Goal: Task Accomplishment & Management: Manage account settings

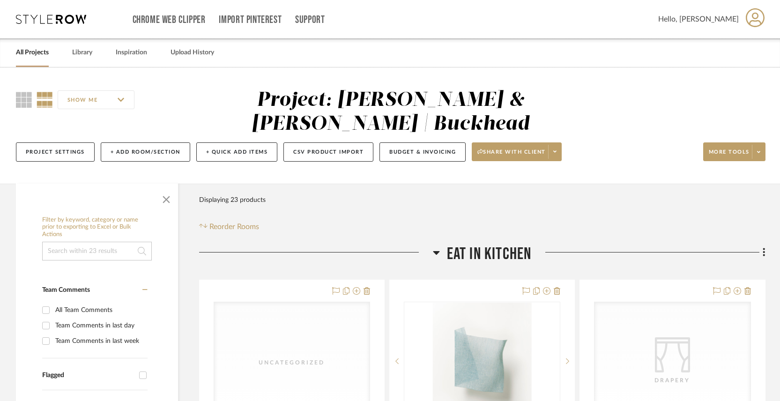
click at [33, 53] on link "All Projects" at bounding box center [32, 52] width 33 height 13
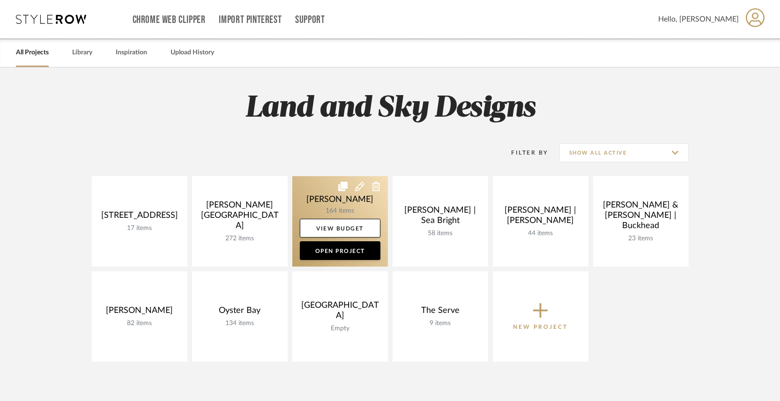
click at [345, 209] on link at bounding box center [340, 221] width 96 height 90
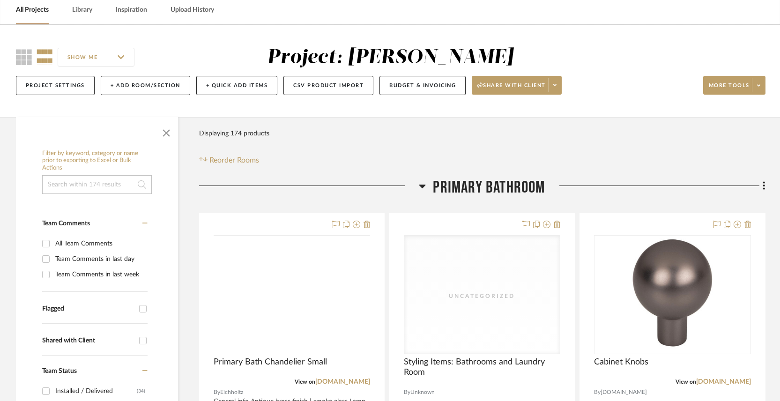
scroll to position [45, 0]
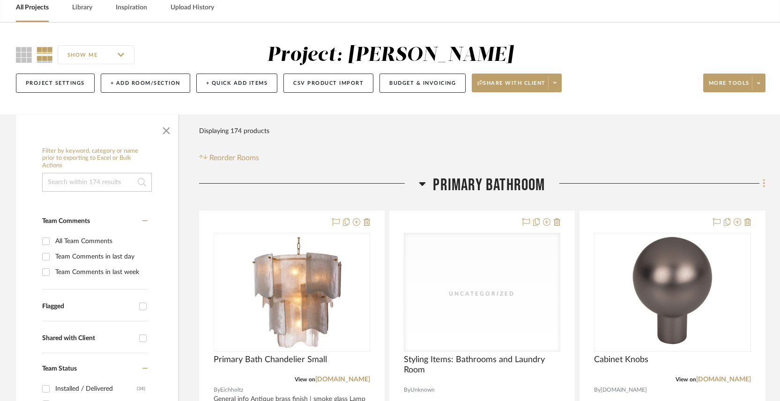
click at [762, 185] on fa-icon at bounding box center [763, 184] width 6 height 15
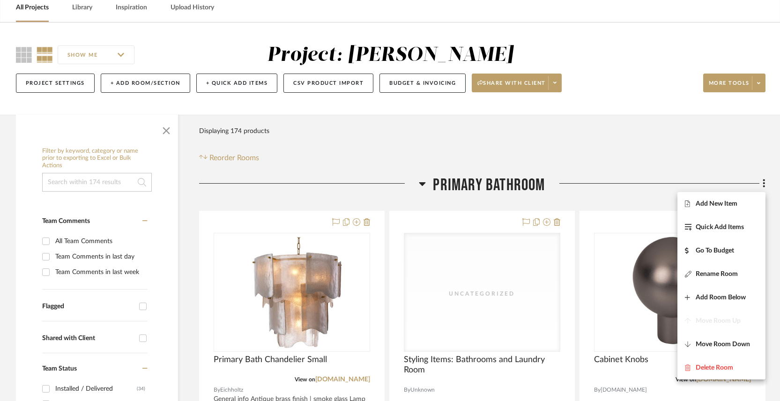
click at [621, 156] on div at bounding box center [390, 200] width 780 height 401
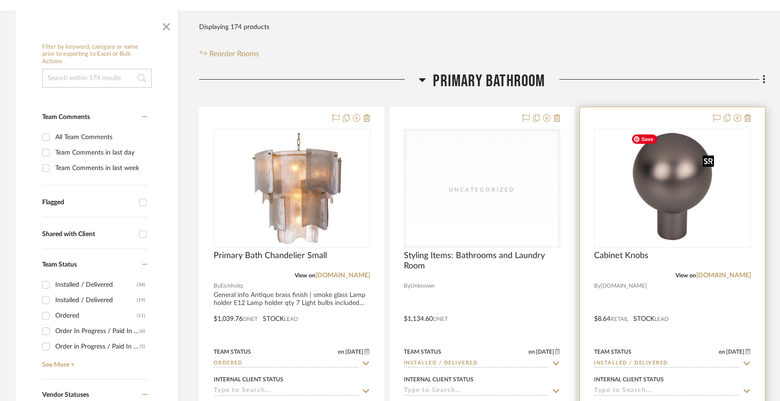
scroll to position [147, 0]
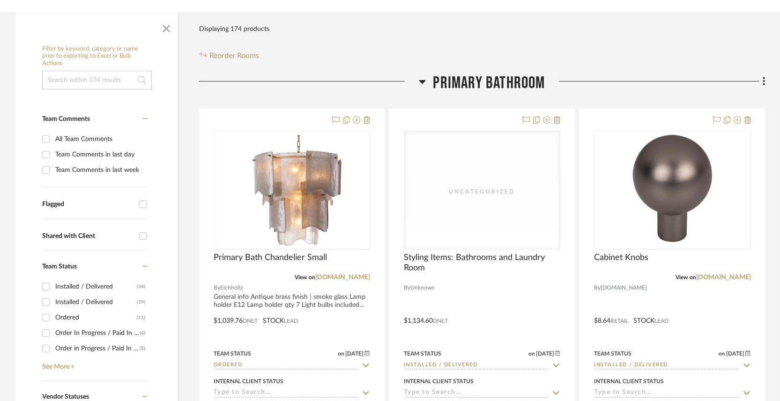
click at [765, 81] on icon at bounding box center [764, 81] width 3 height 10
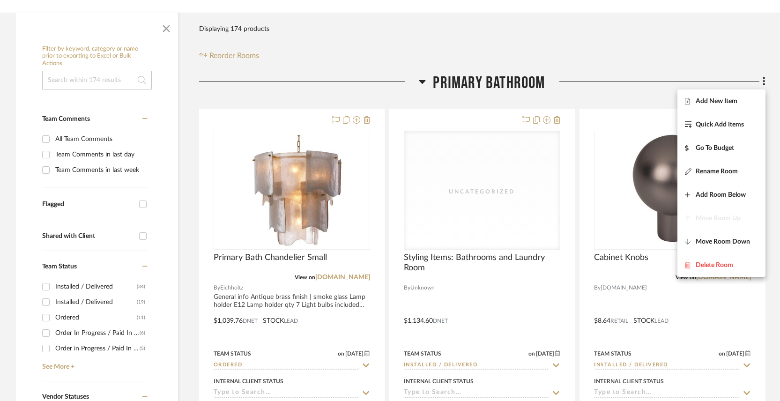
click at [687, 50] on div at bounding box center [390, 200] width 780 height 401
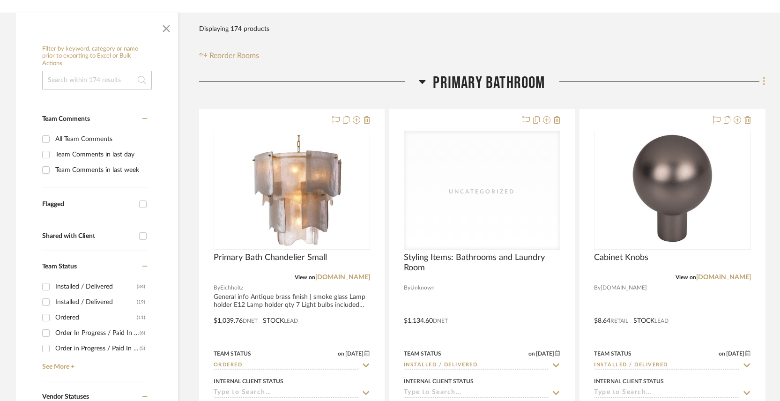
click at [764, 84] on icon at bounding box center [764, 81] width 3 height 10
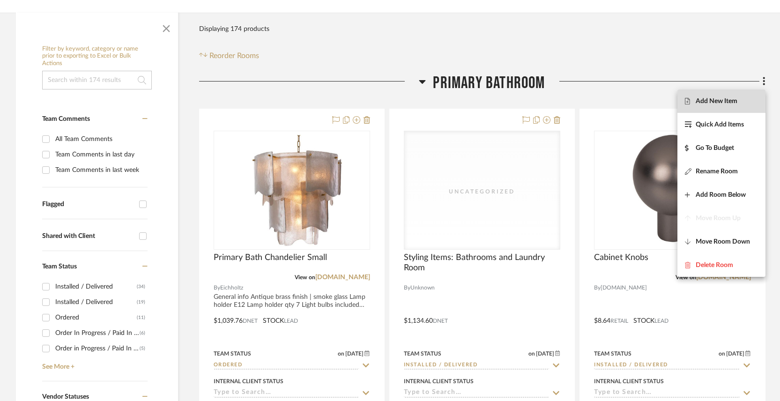
click at [725, 101] on span "Add New Item" at bounding box center [717, 101] width 42 height 8
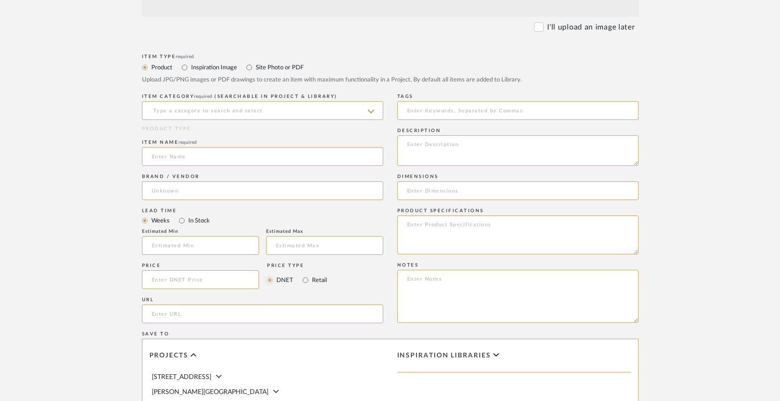
scroll to position [287, 0]
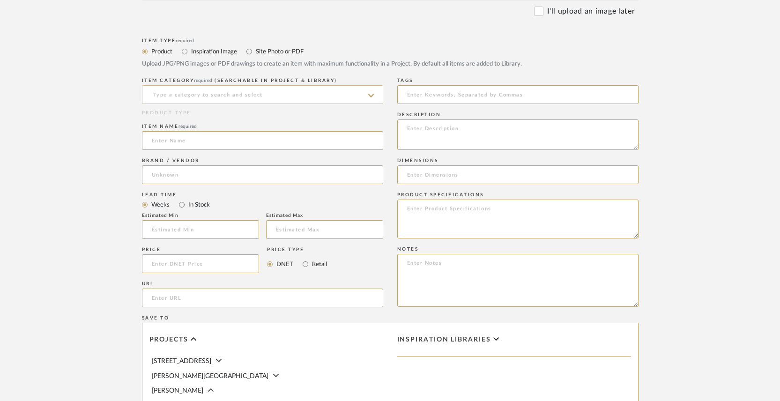
click at [171, 92] on input at bounding box center [262, 94] width 241 height 19
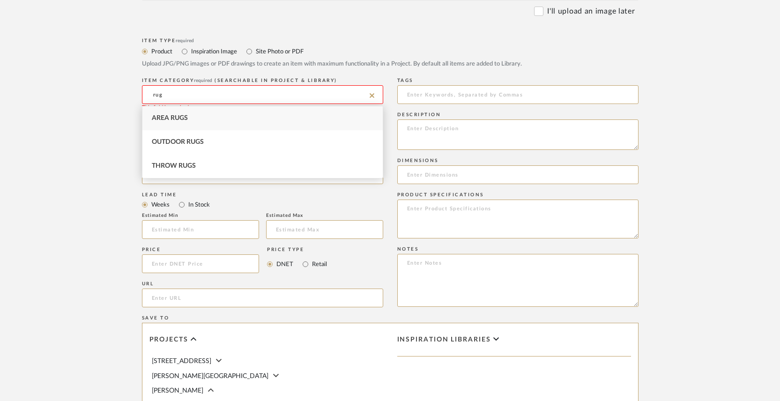
click at [163, 123] on div "Area Rugs" at bounding box center [262, 118] width 240 height 24
type input "Area Rugs"
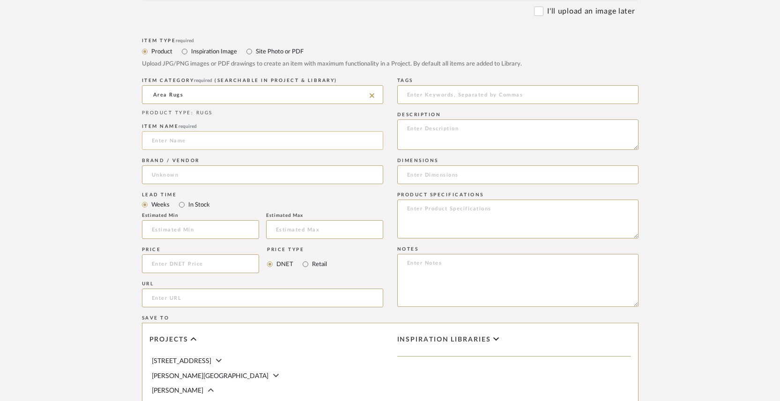
click at [185, 143] on input at bounding box center [262, 140] width 241 height 19
type input "Rug Pad"
click at [172, 175] on input at bounding box center [262, 174] width 241 height 19
type input "rug pad"
click at [114, 121] on form "Bulk upload images - create multiple items Import from Pinterest - create items…" at bounding box center [390, 243] width 597 height 680
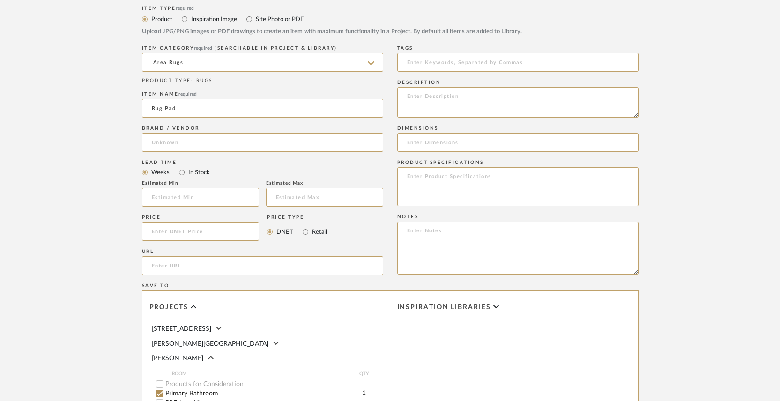
scroll to position [207, 0]
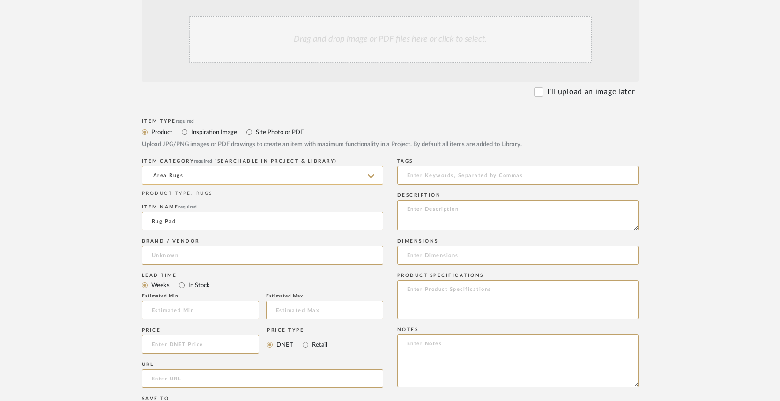
click at [194, 179] on input "Area Rugs" at bounding box center [262, 175] width 241 height 19
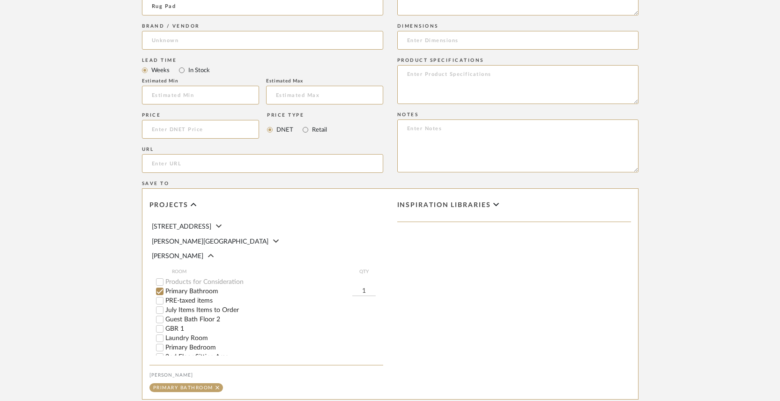
scroll to position [0, 0]
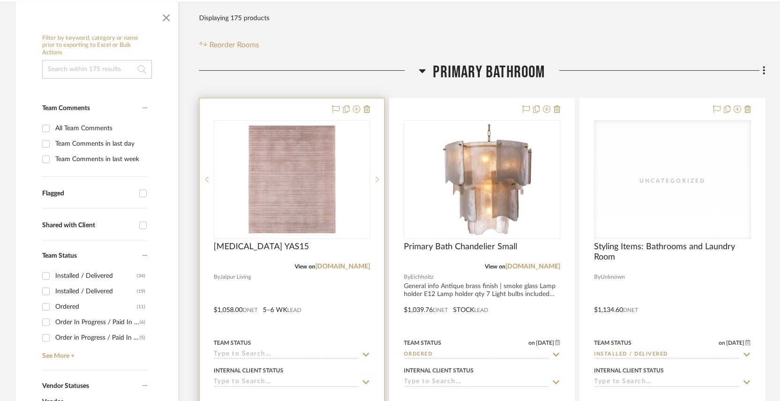
scroll to position [260, 0]
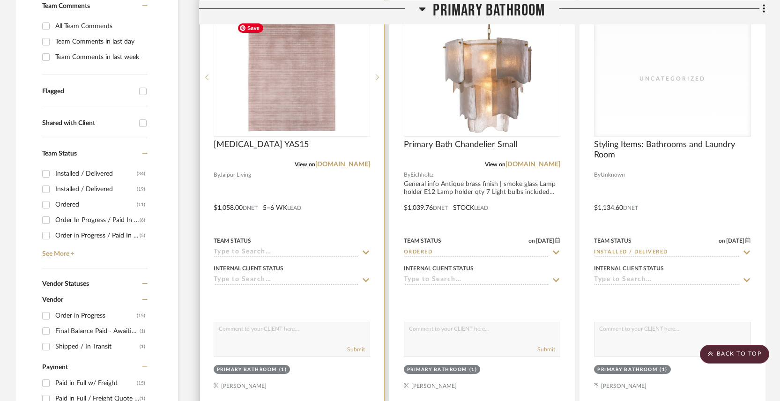
click at [363, 213] on div at bounding box center [292, 201] width 185 height 410
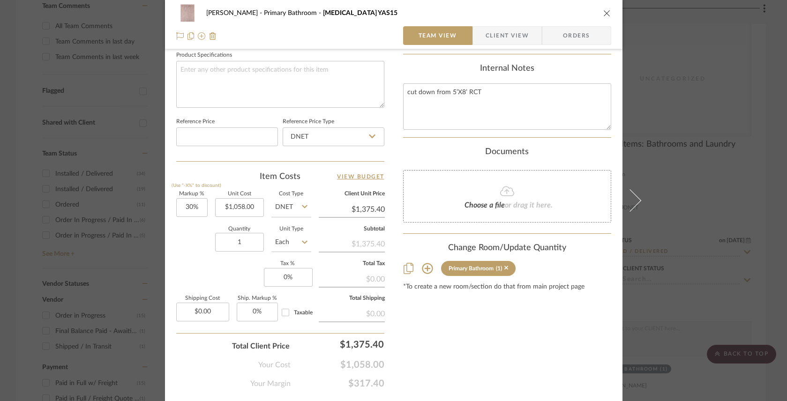
scroll to position [455, 0]
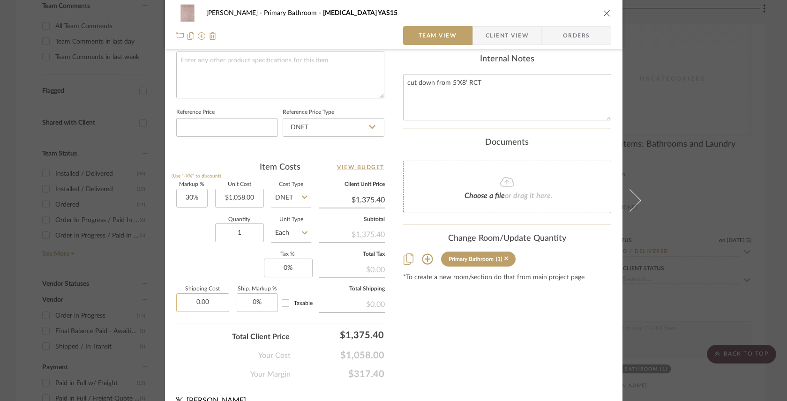
click at [213, 303] on input "0.00" at bounding box center [202, 302] width 53 height 19
type input "$51.00"
click at [312, 289] on div "Markup % (Use "-X%" to discount) 30% Unit Cost $1,058.00 Cost Type DNET Client …" at bounding box center [280, 250] width 208 height 137
click at [239, 197] on input "1058.00" at bounding box center [239, 198] width 49 height 19
click at [239, 196] on input "1058.00" at bounding box center [239, 198] width 49 height 19
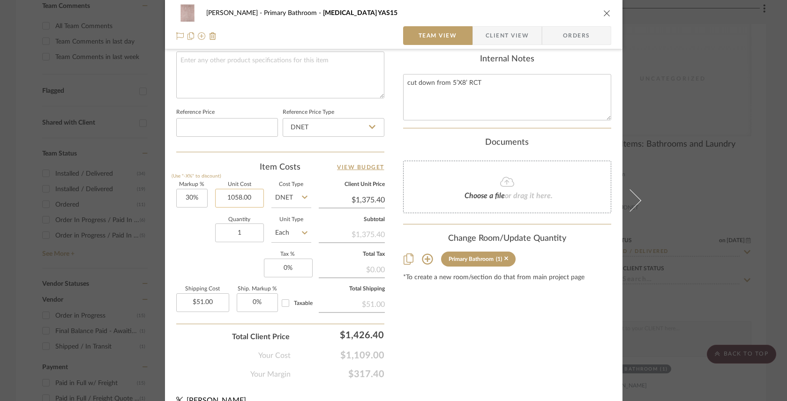
click at [239, 196] on input "1058.00" at bounding box center [239, 198] width 49 height 19
type input "1058.00"
type input "30"
type input "$1,058.00"
click at [190, 197] on input "30" at bounding box center [191, 198] width 31 height 19
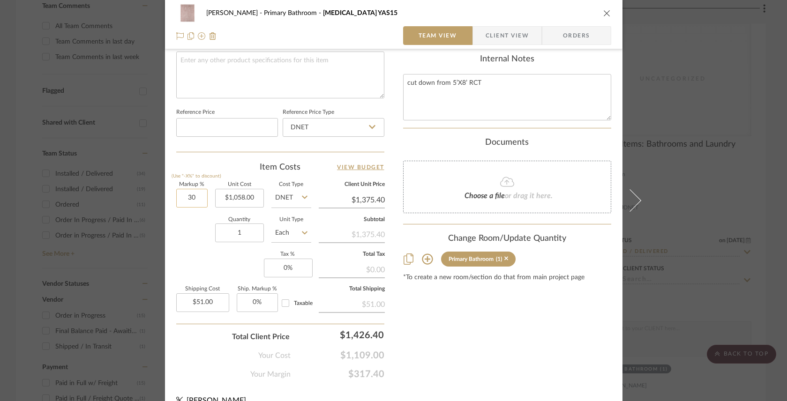
click at [189, 197] on input "30" at bounding box center [191, 198] width 31 height 19
type input "6.53%"
click at [187, 235] on div "Quantity 1 Unit Type Each" at bounding box center [243, 233] width 135 height 33
type input "$1,127.09"
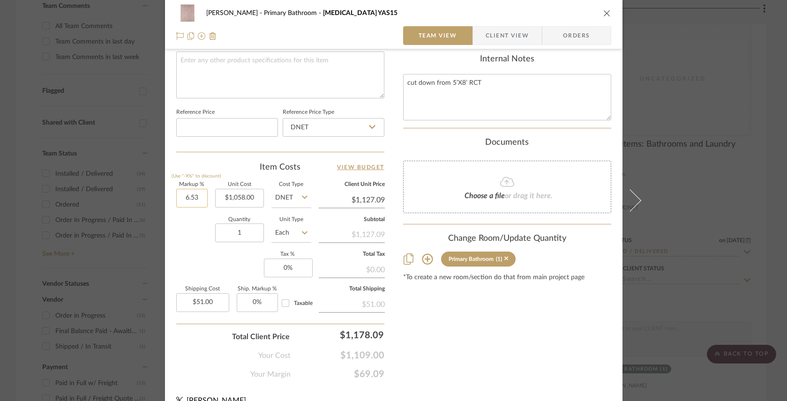
click at [193, 198] on input "6.53" at bounding box center [191, 198] width 31 height 19
type input "6.41%"
click at [195, 237] on div "Quantity 1 Unit Type Each" at bounding box center [243, 233] width 135 height 33
click at [359, 200] on input "1125.82" at bounding box center [352, 200] width 66 height 14
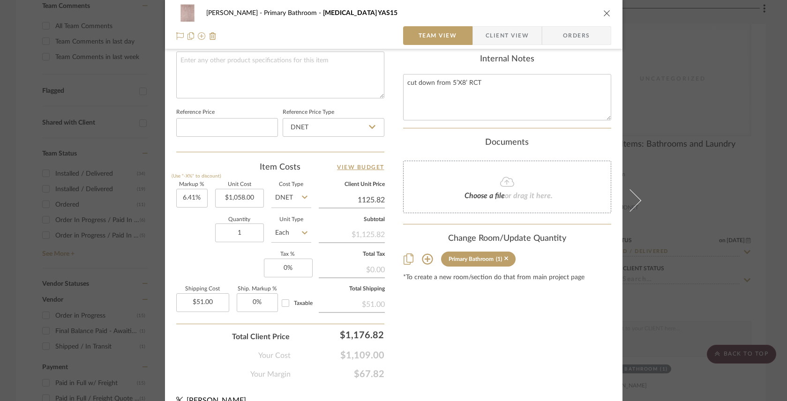
click at [359, 200] on input "1125.82" at bounding box center [352, 200] width 66 height 14
type input "1125.82"
type input "6.41"
type input "$1,125.82"
click at [192, 199] on input "6.41" at bounding box center [191, 198] width 31 height 19
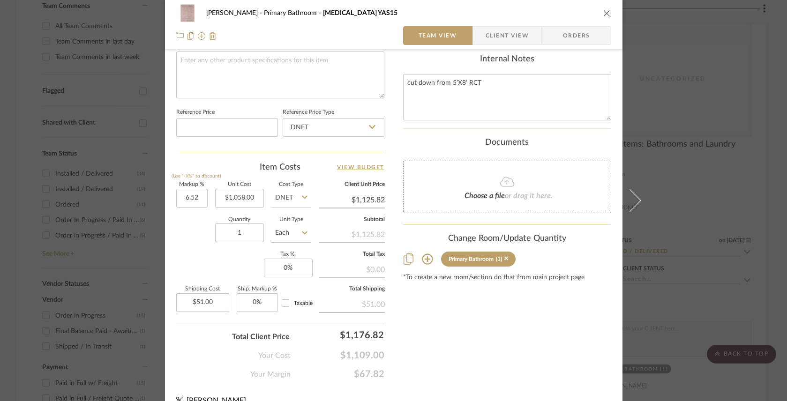
type input "6.52%"
click at [197, 238] on div "Quantity 1 Unit Type Each" at bounding box center [243, 233] width 135 height 33
type input "$1,126.98"
click at [191, 198] on input "6.52" at bounding box center [191, 198] width 31 height 19
type input "6.53%"
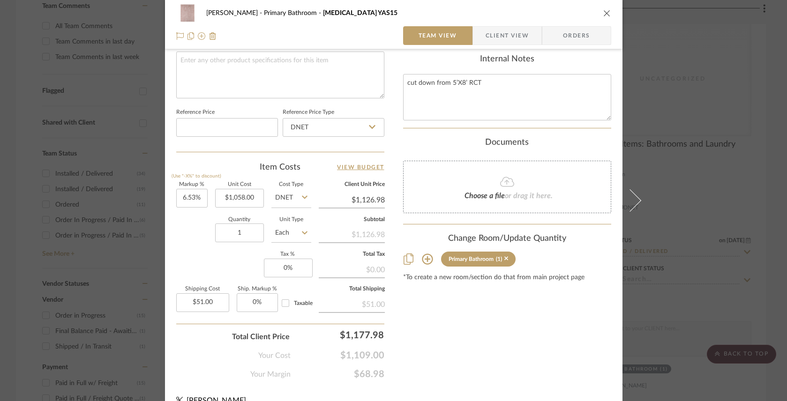
click at [184, 236] on div "Quantity 1 Unit Type Each" at bounding box center [243, 233] width 135 height 33
type input "$1,127.09"
click at [193, 197] on input "6.53" at bounding box center [191, 198] width 31 height 19
type input "6.53%"
click at [192, 231] on div "Quantity 1 Unit Type Each" at bounding box center [243, 233] width 135 height 33
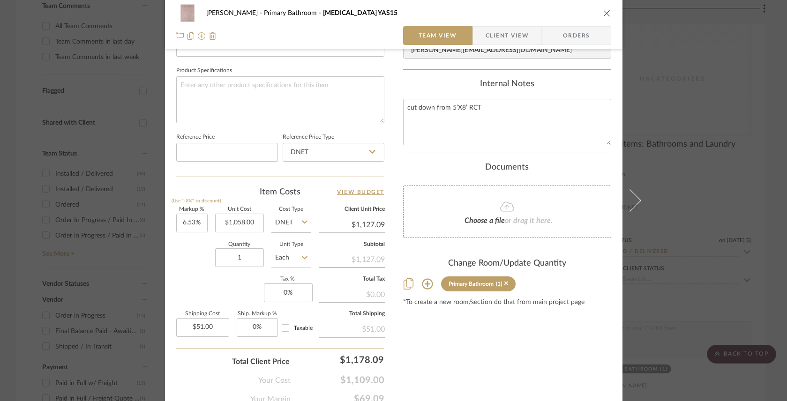
scroll to position [470, 0]
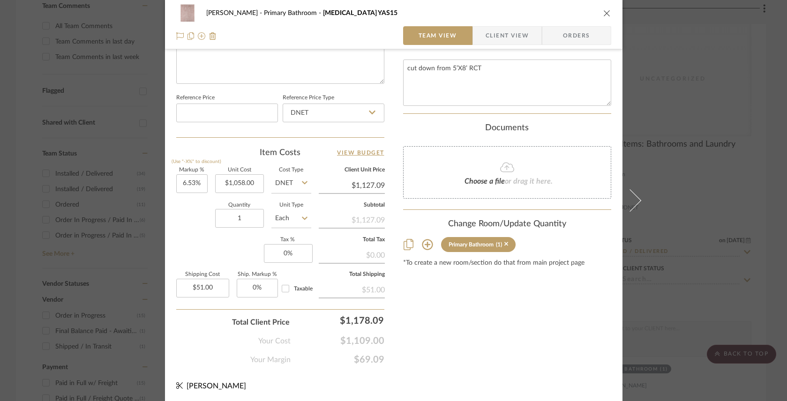
click at [355, 187] on input "1127.09" at bounding box center [352, 186] width 66 height 14
type input "1007"
type input "-4.82%"
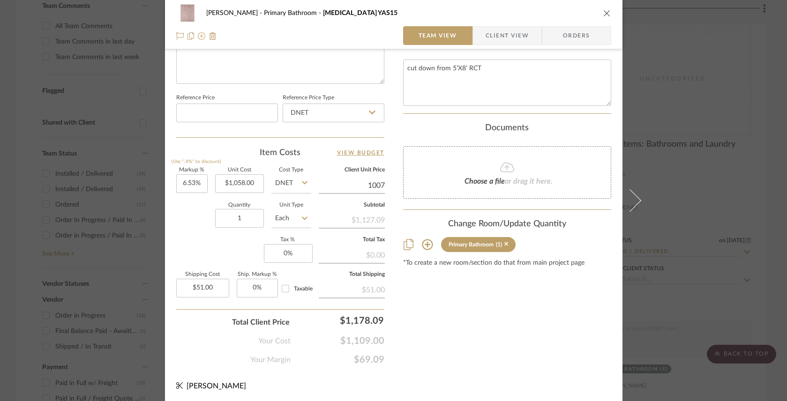
type input "$1,007.00"
click at [192, 231] on div "Quantity 1 Unit Type Each" at bounding box center [243, 219] width 135 height 33
click at [234, 181] on input "1058.00" at bounding box center [239, 183] width 49 height 19
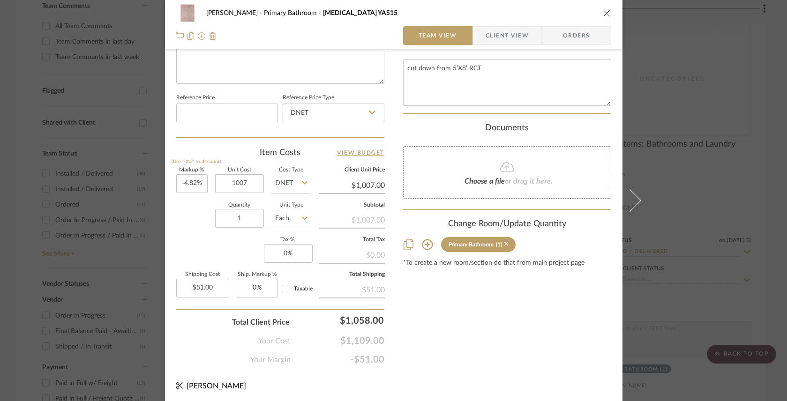
type input "$1,007.00"
click at [194, 224] on div "Quantity 1 Unit Type Each" at bounding box center [243, 219] width 135 height 33
type input "$958.46"
click at [192, 184] on input "-4.82" at bounding box center [191, 183] width 31 height 19
type input "10%"
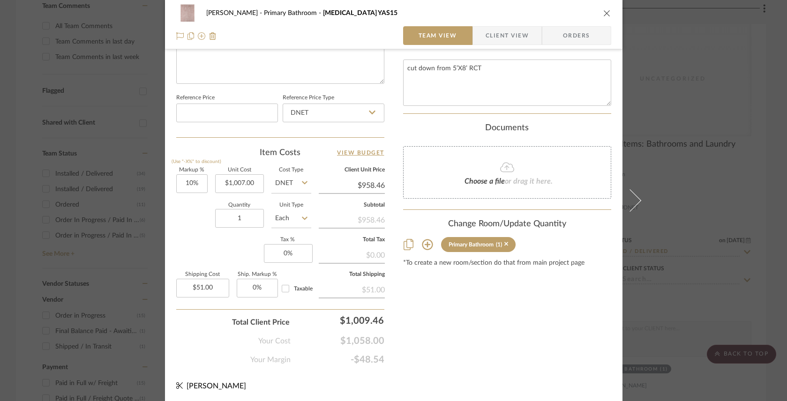
click at [193, 213] on div "Quantity 1 Unit Type Each" at bounding box center [243, 219] width 135 height 33
type input "$1,107.70"
click at [190, 182] on input "10" at bounding box center [191, 183] width 31 height 19
type input "15%"
click at [189, 239] on div "Markup % (Use "-X%" to discount) 15% Unit Cost $1,007.00 Cost Type DNET Client …" at bounding box center [280, 236] width 208 height 137
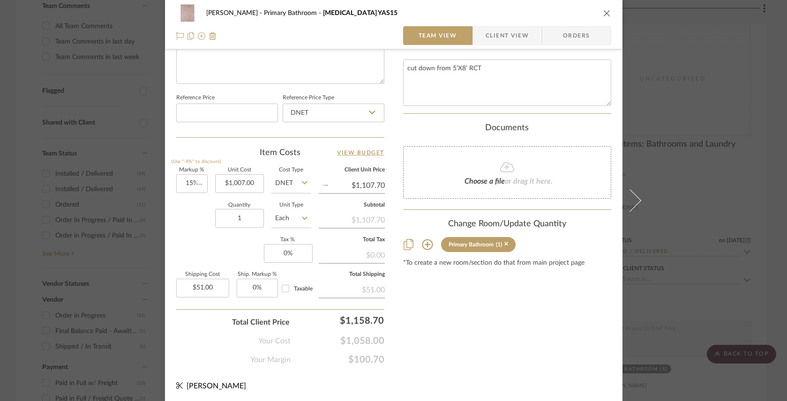
type input "$1,158.05"
click at [190, 183] on input "15" at bounding box center [191, 183] width 31 height 19
click at [190, 182] on input "15" at bounding box center [191, 183] width 31 height 19
type input "13%"
click at [194, 217] on div "Quantity 1 Unit Type Each" at bounding box center [243, 219] width 135 height 33
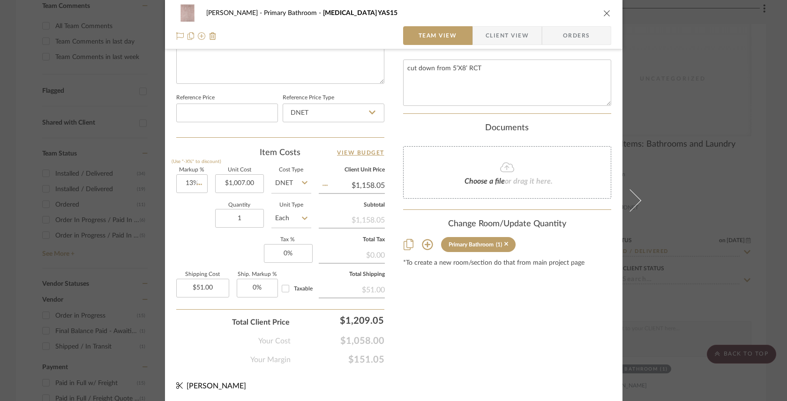
type input "$1,137.91"
click at [186, 182] on input "13" at bounding box center [191, 183] width 31 height 19
type input "11.91%"
click at [180, 231] on div "Quantity 1 Unit Type Each" at bounding box center [243, 219] width 135 height 33
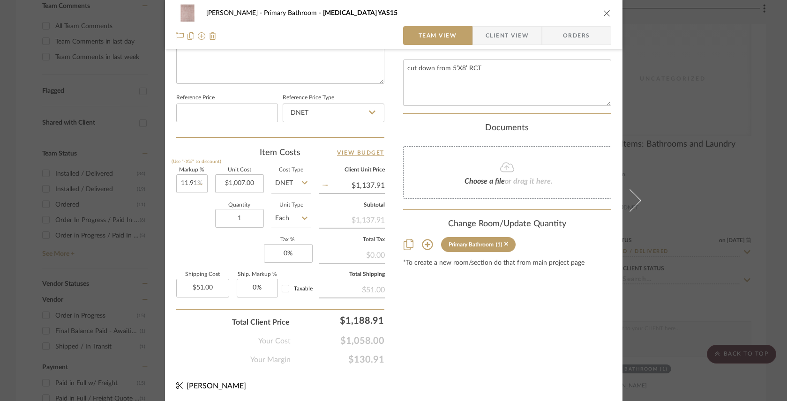
type input "$1,126.93"
click at [194, 184] on input "11.91" at bounding box center [191, 183] width 31 height 19
click at [196, 185] on input "11.91" at bounding box center [191, 183] width 31 height 19
type input "11.92%"
click at [183, 227] on div "Quantity 1 Unit Type Each" at bounding box center [243, 219] width 135 height 33
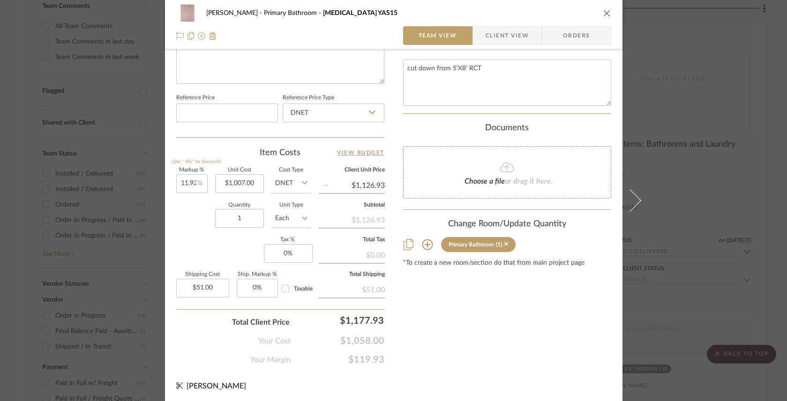
type input "$1,127.03"
click at [195, 183] on input "11.92" at bounding box center [191, 183] width 31 height 19
type input "11.91%"
click at [192, 230] on div "Quantity 1 Unit Type Each" at bounding box center [243, 219] width 135 height 33
type input "$1,126.93"
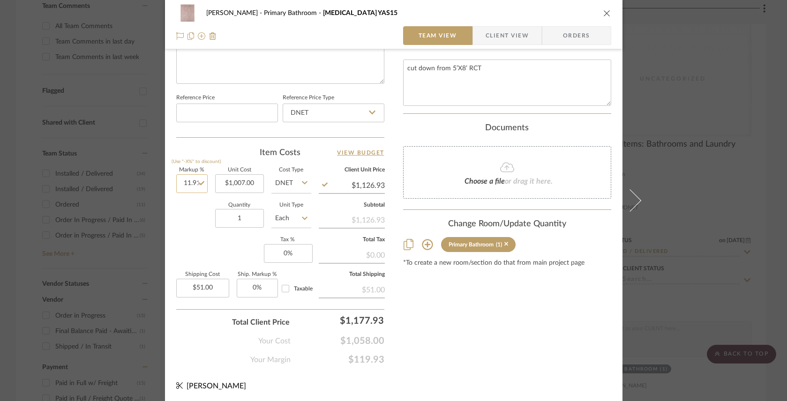
click at [193, 184] on input "11.91" at bounding box center [191, 183] width 31 height 19
type input "11.92%"
click at [180, 234] on div "Quantity 1 Unit Type Each" at bounding box center [243, 219] width 135 height 33
click at [381, 184] on input "1127.03" at bounding box center [352, 186] width 66 height 14
type input "$1,127.03"
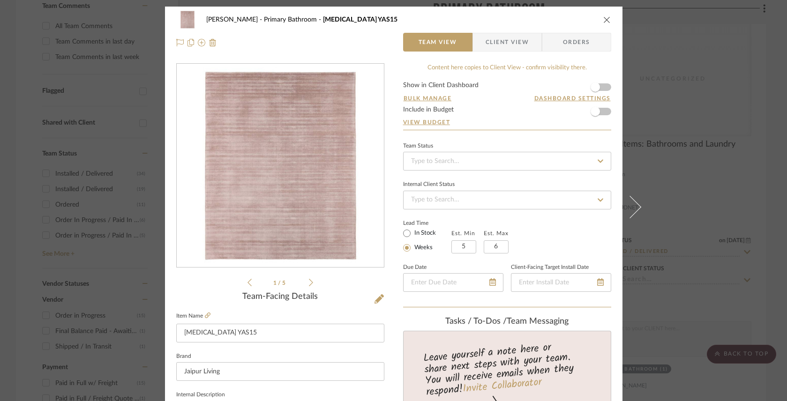
scroll to position [0, 0]
click at [590, 112] on span "button" at bounding box center [594, 111] width 9 height 9
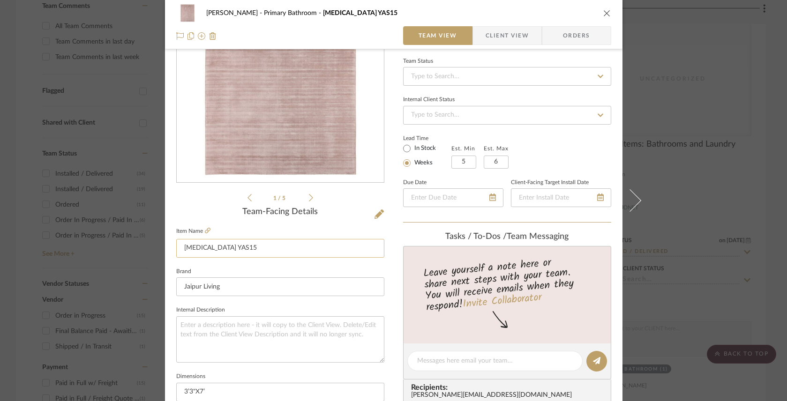
scroll to position [90, 0]
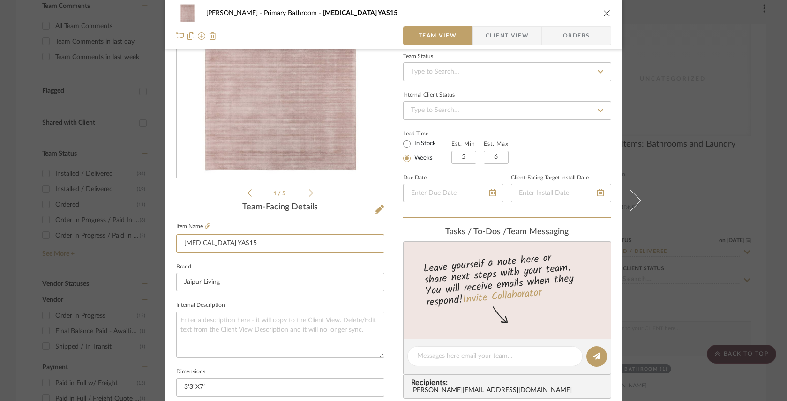
drag, startPoint x: 237, startPoint y: 242, endPoint x: 167, endPoint y: 244, distance: 70.3
click at [167, 244] on div "Cindy Siesel Primary Bathroom Yasmin YAS15 Team View Client View Orders 1 / 5 T…" at bounding box center [393, 350] width 457 height 866
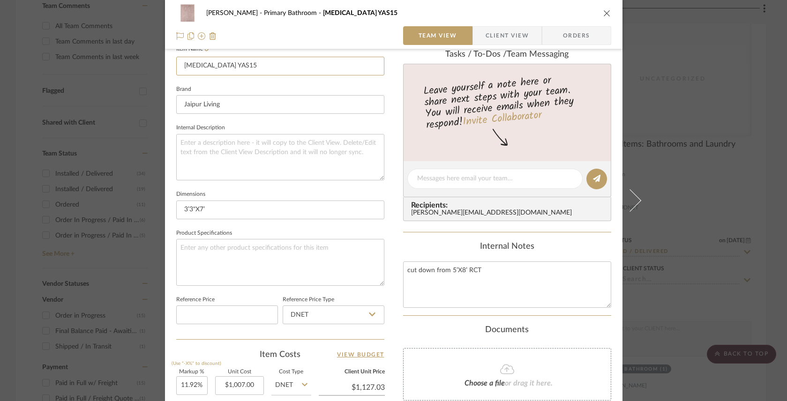
scroll to position [272, 0]
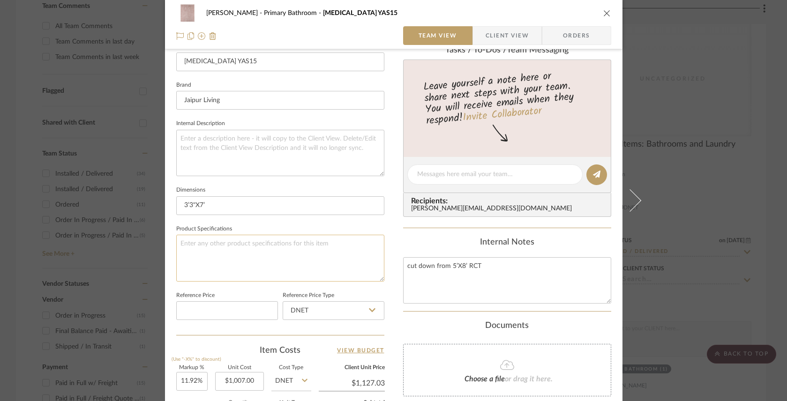
click at [225, 246] on textarea at bounding box center [280, 258] width 208 height 46
paste textarea "Yasmin YAS15"
type textarea "Yasmin YAS15"
click at [210, 63] on input "Yasmin YAS15" at bounding box center [280, 61] width 208 height 19
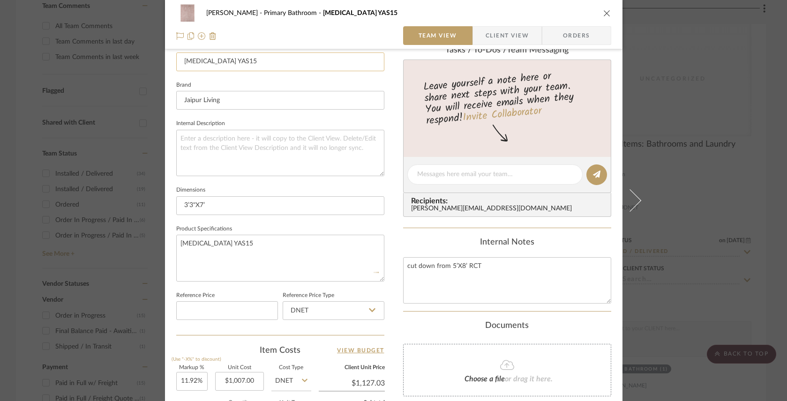
click at [210, 63] on input "Yasmin YAS15" at bounding box center [280, 61] width 208 height 19
type input "Primary Bath Rug"
click at [260, 82] on fieldset "Brand Jaipur Living" at bounding box center [280, 94] width 208 height 31
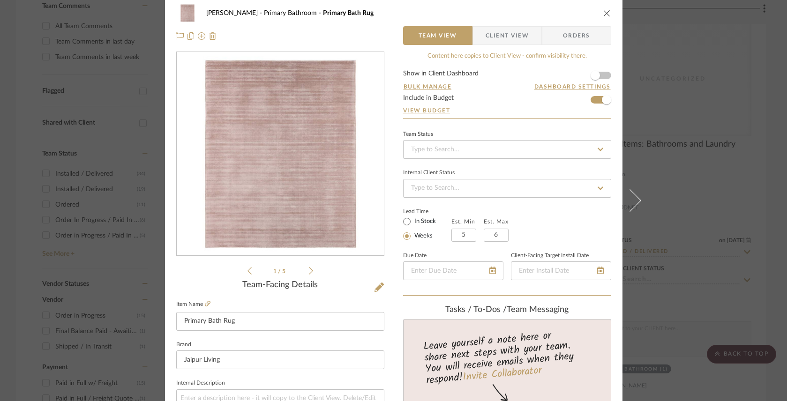
scroll to position [0, 0]
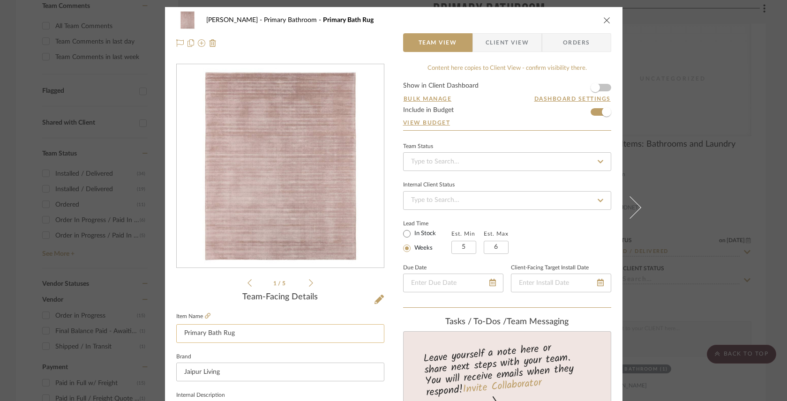
click at [301, 340] on input "Primary Bath Rug" at bounding box center [280, 333] width 208 height 19
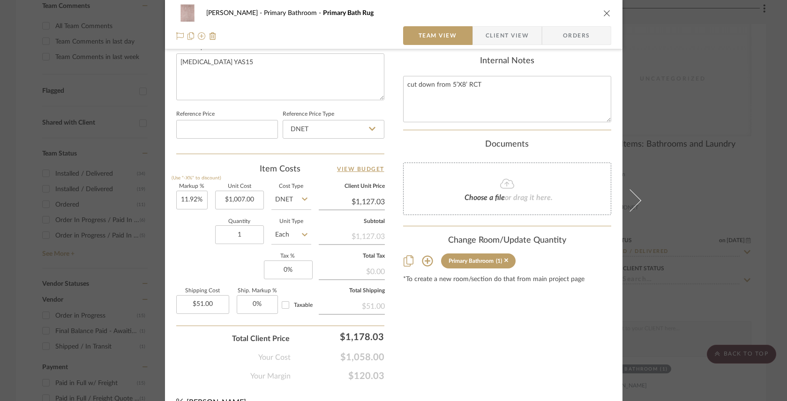
scroll to position [470, 0]
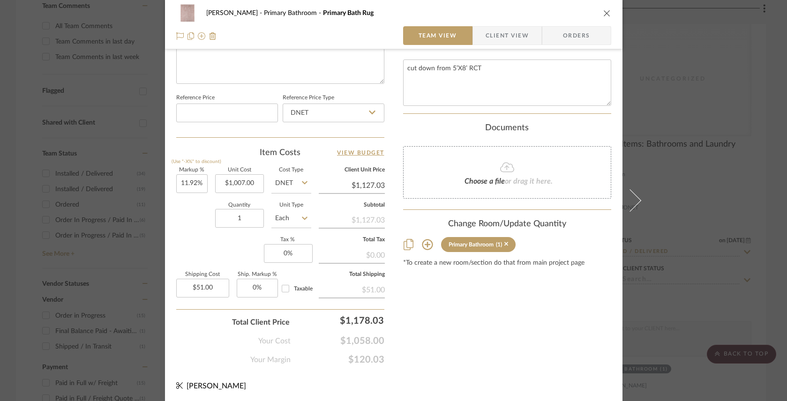
type input "Primary Bath Runner"
click at [664, 204] on div "Cindy Siesel Primary Bathroom Primary Bath Rug Team View Client View Orders 1 /…" at bounding box center [393, 200] width 787 height 401
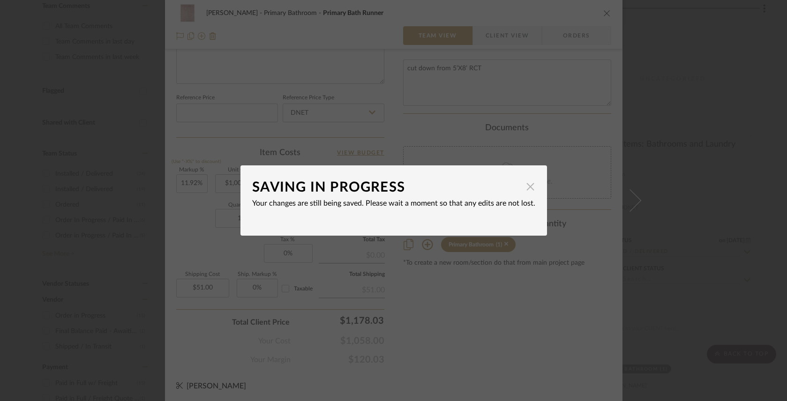
click at [528, 187] on span "button" at bounding box center [530, 186] width 19 height 19
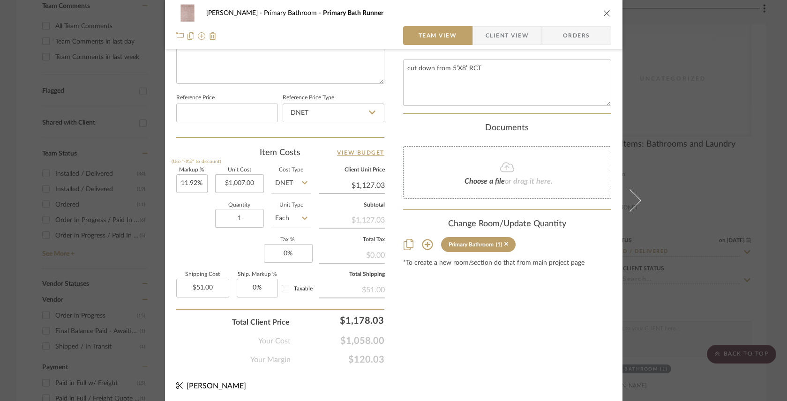
click at [562, 31] on span "Orders" at bounding box center [577, 35] width 48 height 19
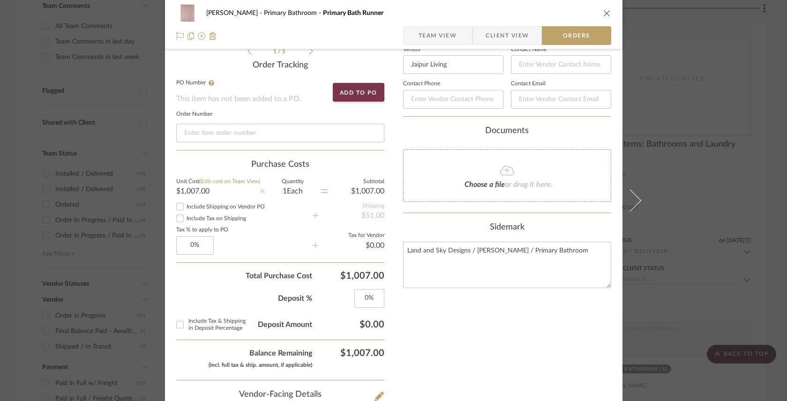
scroll to position [236, 0]
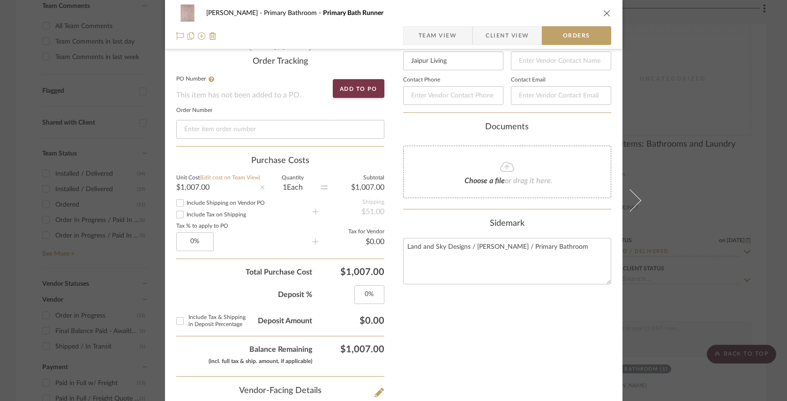
click at [503, 171] on icon at bounding box center [507, 167] width 14 height 10
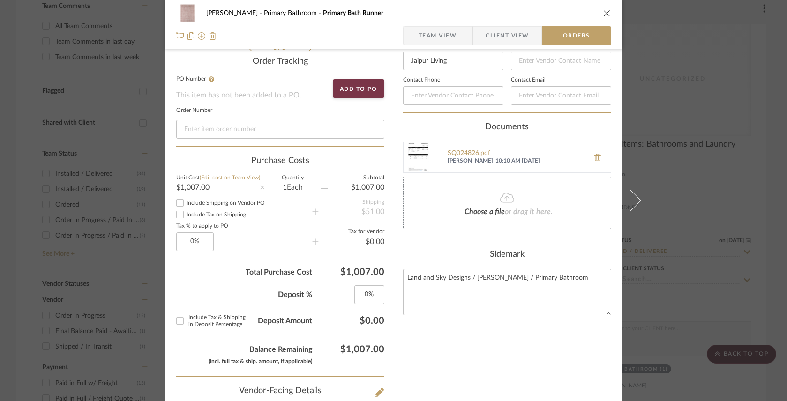
click at [475, 158] on span "[PERSON_NAME]" at bounding box center [470, 160] width 45 height 7
click at [470, 150] on div "SQ024826.pdf" at bounding box center [516, 153] width 137 height 7
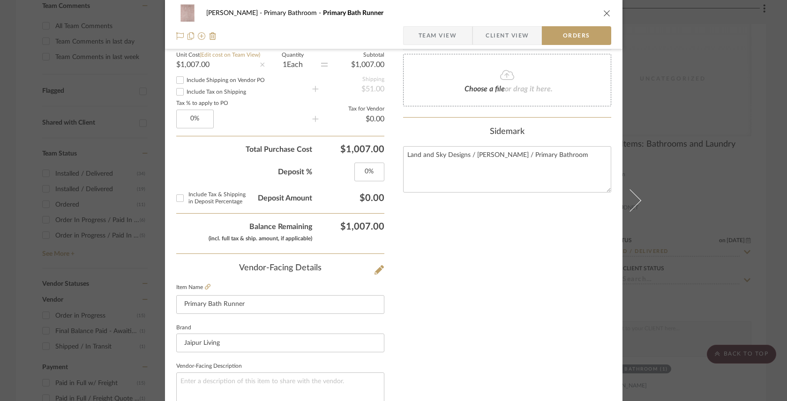
scroll to position [389, 0]
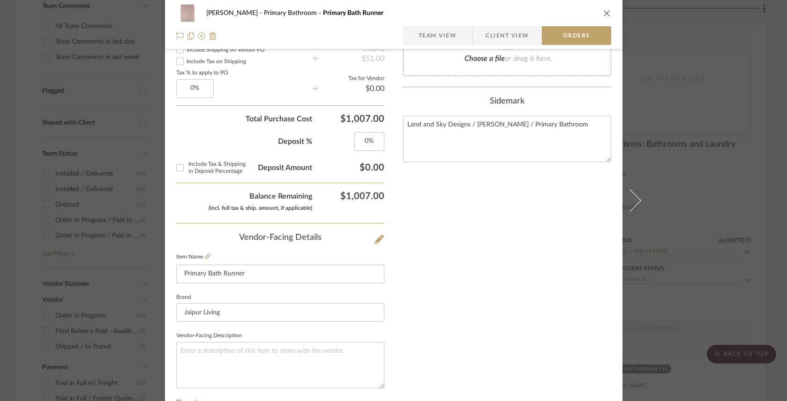
click at [603, 13] on icon "close" at bounding box center [606, 12] width 7 height 7
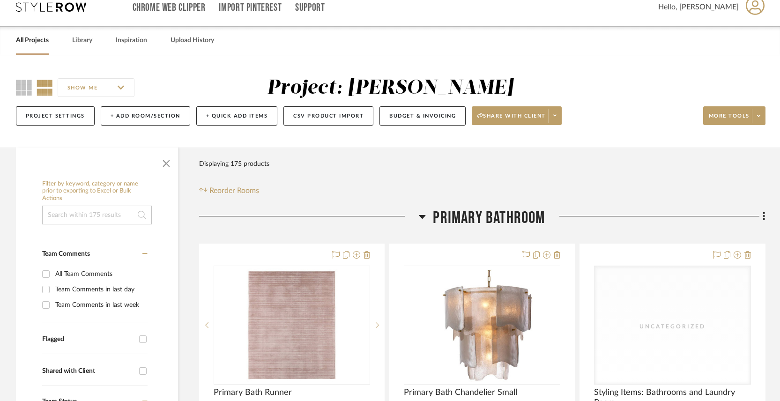
scroll to position [20, 0]
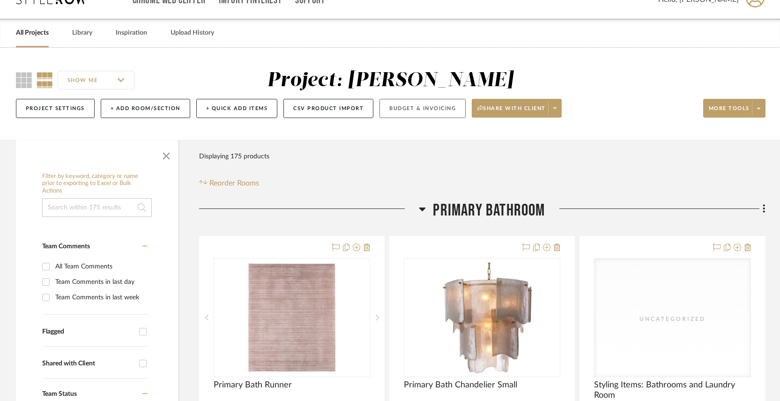
click at [413, 112] on button "Budget & Invoicing" at bounding box center [423, 108] width 86 height 19
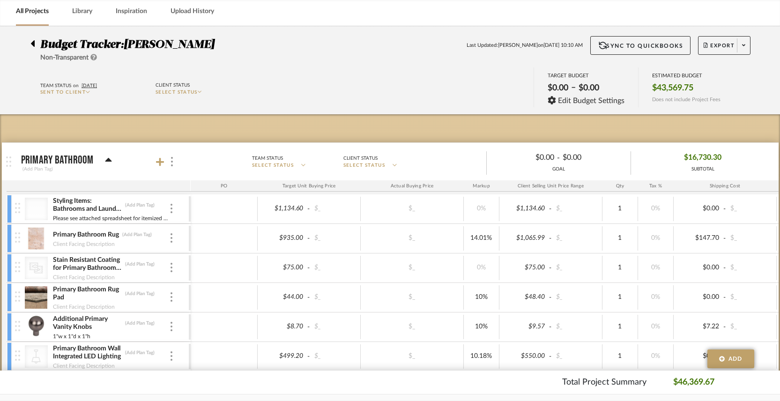
scroll to position [73, 0]
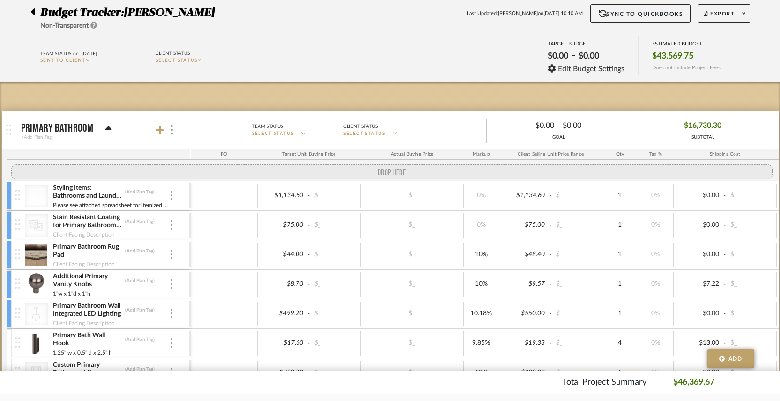
drag, startPoint x: 17, startPoint y: 205, endPoint x: 14, endPoint y: 174, distance: 31.5
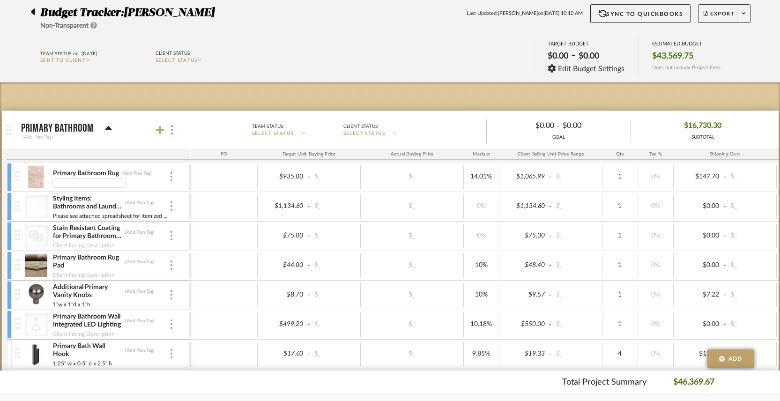
click at [126, 179] on div at bounding box center [110, 181] width 117 height 7
type input "3'3x7'"
click at [78, 183] on div "3'3x7'" at bounding box center [110, 181] width 117 height 7
click at [73, 182] on div "3'3x7'" at bounding box center [110, 181] width 117 height 7
click at [75, 182] on input "3'3x7'" at bounding box center [88, 183] width 73 height 9
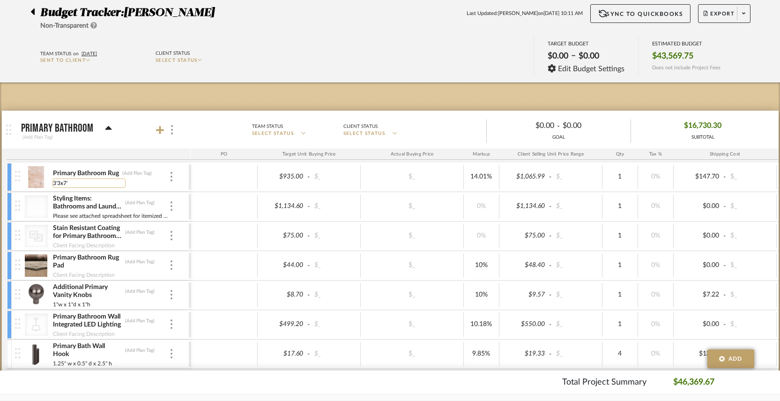
type input "3'3x7' 100% Viscose"
click at [216, 177] on div at bounding box center [224, 177] width 67 height 24
click at [33, 11] on icon at bounding box center [33, 11] width 4 height 7
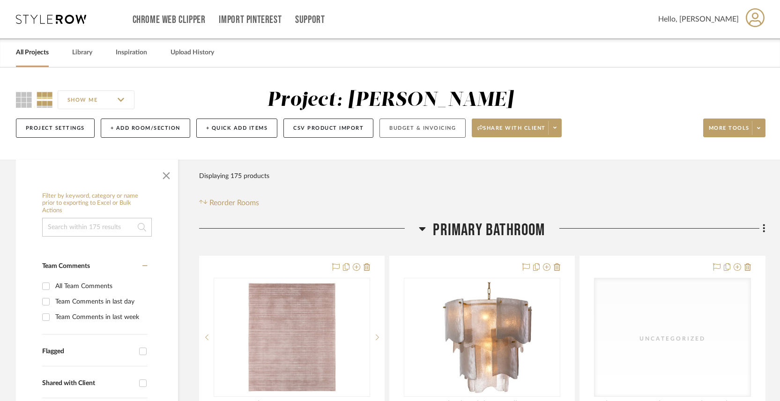
click at [417, 135] on button "Budget & Invoicing" at bounding box center [423, 128] width 86 height 19
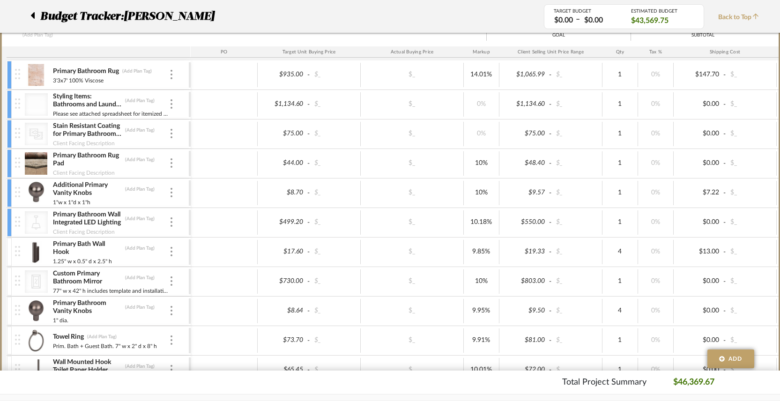
scroll to position [146, 0]
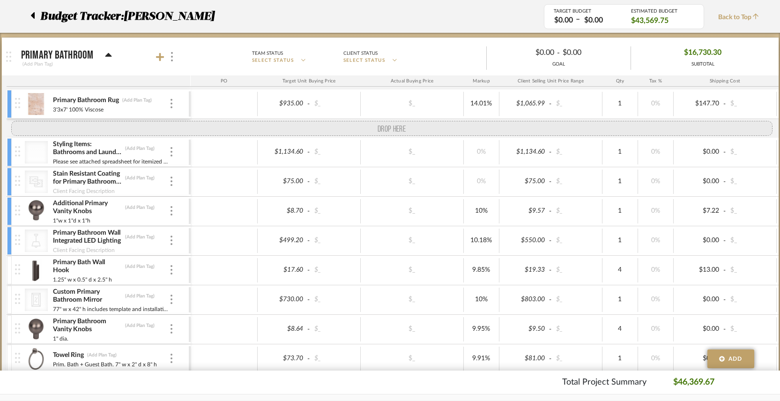
drag, startPoint x: 18, startPoint y: 190, endPoint x: 20, endPoint y: 128, distance: 62.4
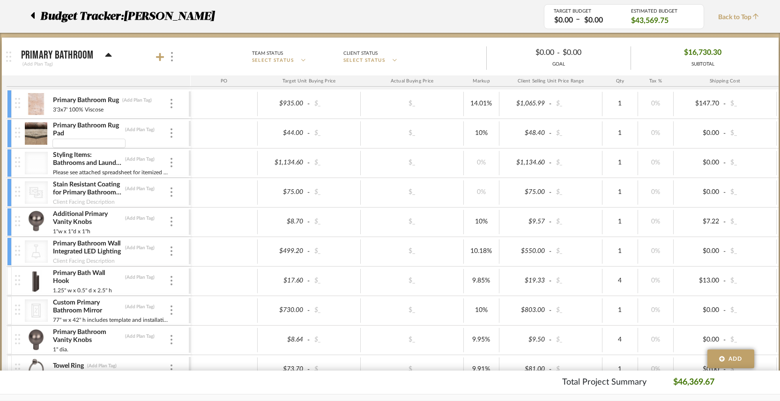
scroll to position [0, 0]
click at [60, 143] on input "CLoud Comfort 7/16"" at bounding box center [88, 143] width 73 height 9
click at [54, 142] on input "Cloud Comfort 7/16"" at bounding box center [88, 143] width 73 height 9
click at [61, 144] on input "3'3x7'Cloud Comfort 7/16"" at bounding box center [88, 143] width 73 height 9
click at [67, 143] on input "3'3 x7'Cloud Comfort 7/16"" at bounding box center [88, 143] width 73 height 9
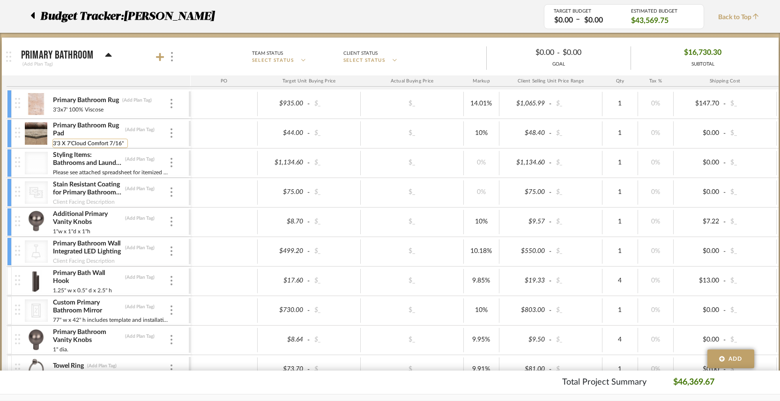
click at [59, 142] on input "3'3 X 7'Cloud Comfort 7/16"" at bounding box center [89, 143] width 75 height 9
type input "3'3" X 7'Cloud Comfort 7/16""
click at [61, 111] on input "3'3x7' 100% Viscose" at bounding box center [88, 109] width 73 height 9
type input "3'3" X 7' 100% Viscose"
click at [233, 133] on div at bounding box center [224, 133] width 67 height 24
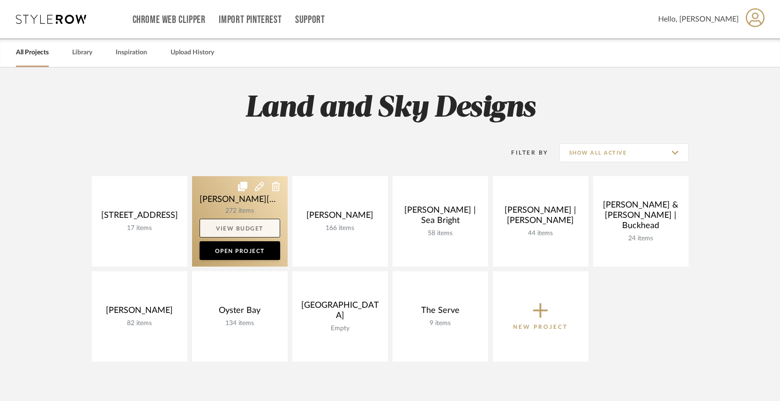
click at [247, 219] on link "View Budget" at bounding box center [240, 228] width 81 height 19
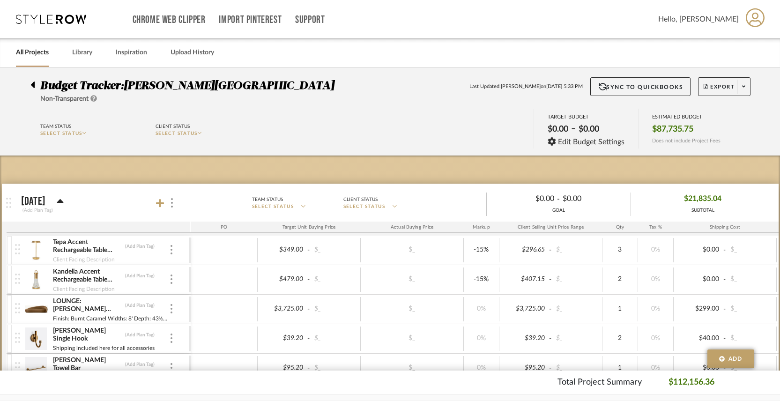
click at [64, 202] on icon at bounding box center [60, 201] width 7 height 4
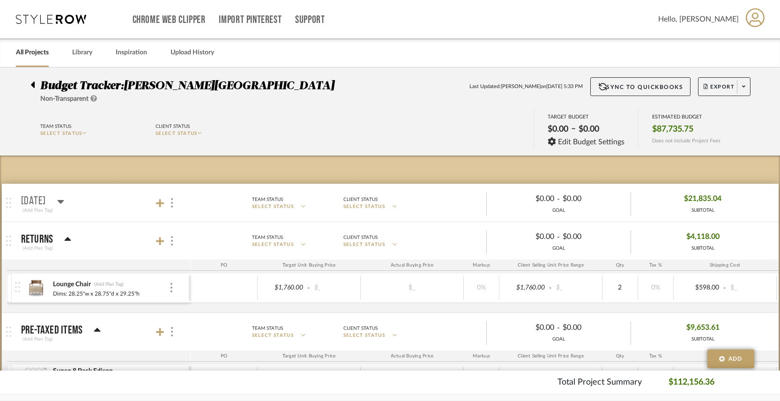
click at [64, 202] on icon at bounding box center [60, 202] width 7 height 4
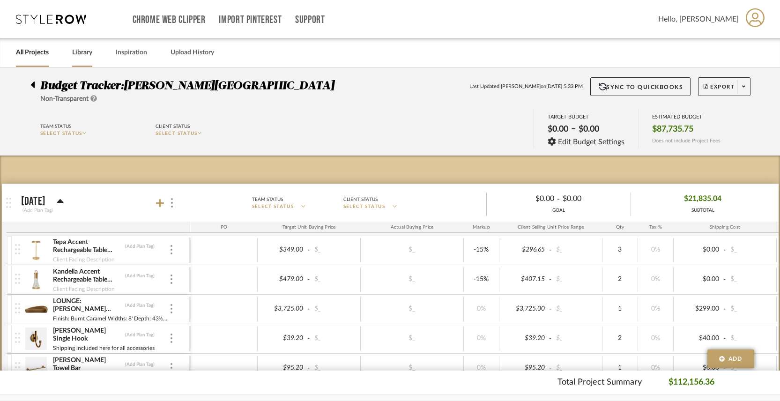
click at [84, 55] on link "Library" at bounding box center [82, 52] width 20 height 13
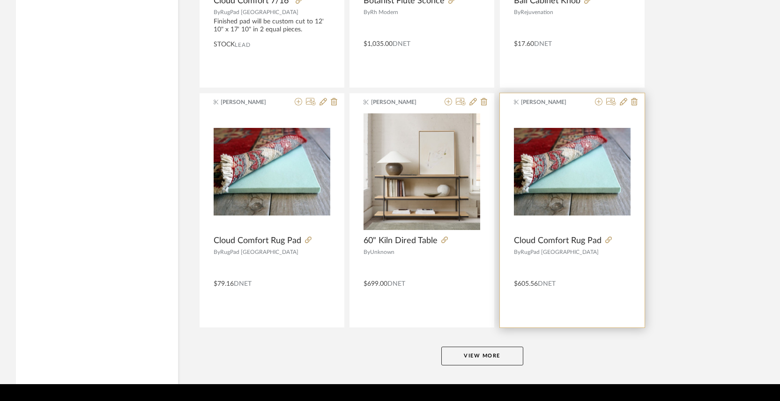
scroll to position [2248, 0]
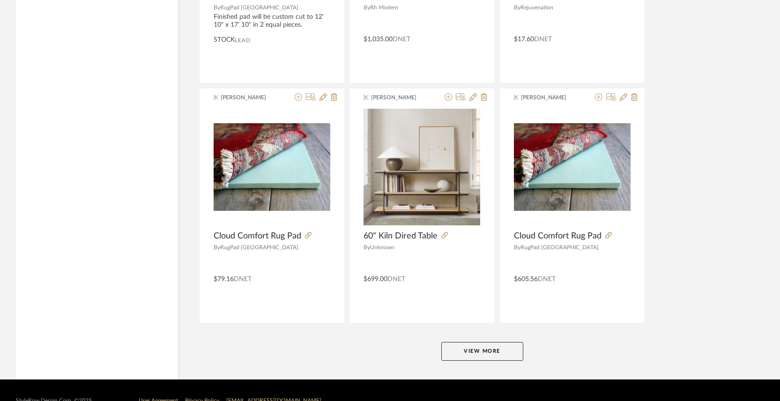
click at [498, 351] on button "View More" at bounding box center [482, 351] width 82 height 19
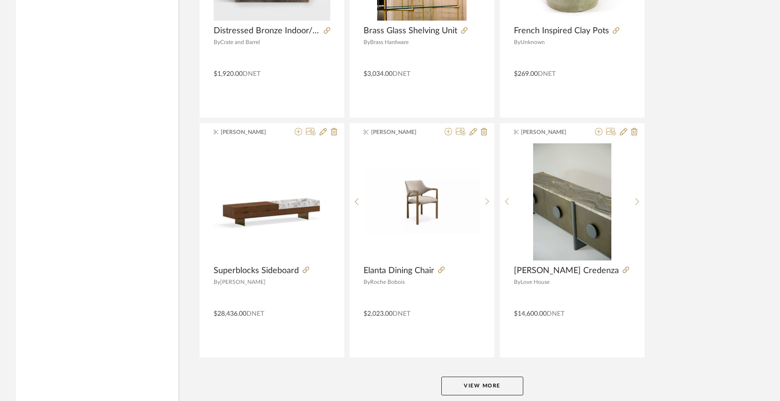
scroll to position [4666, 0]
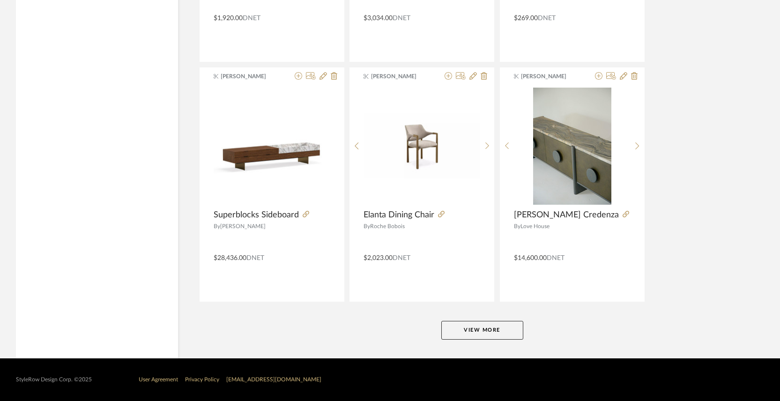
click at [496, 325] on button "View More" at bounding box center [482, 330] width 82 height 19
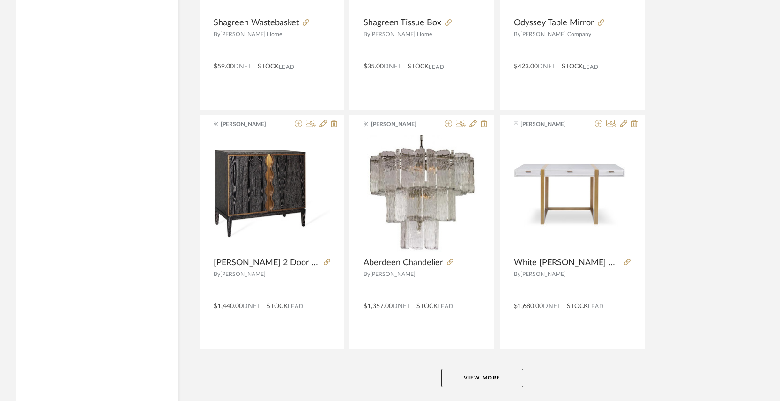
scroll to position [7063, 0]
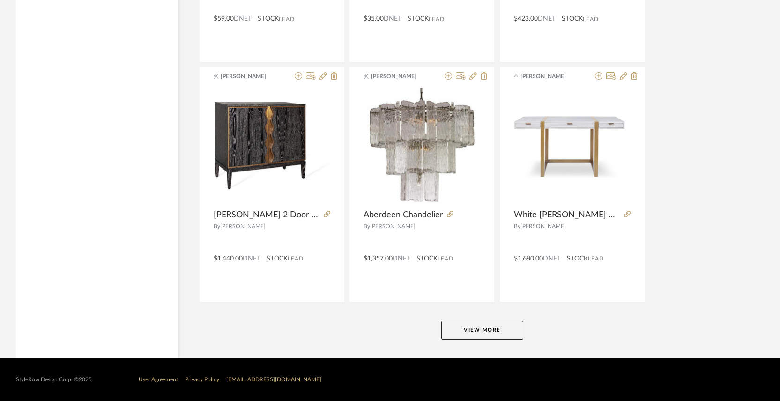
click at [464, 326] on button "View More" at bounding box center [482, 330] width 82 height 19
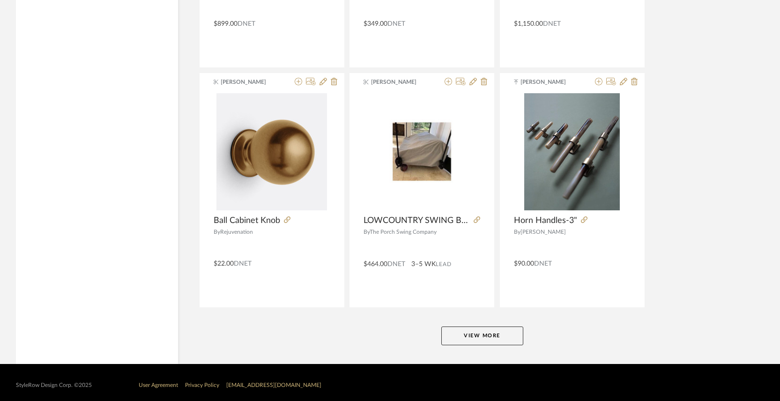
scroll to position [9460, 0]
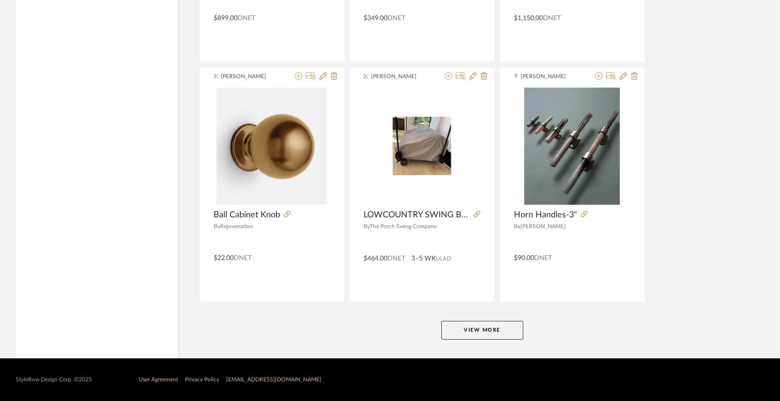
click at [483, 333] on button "View More" at bounding box center [482, 330] width 82 height 19
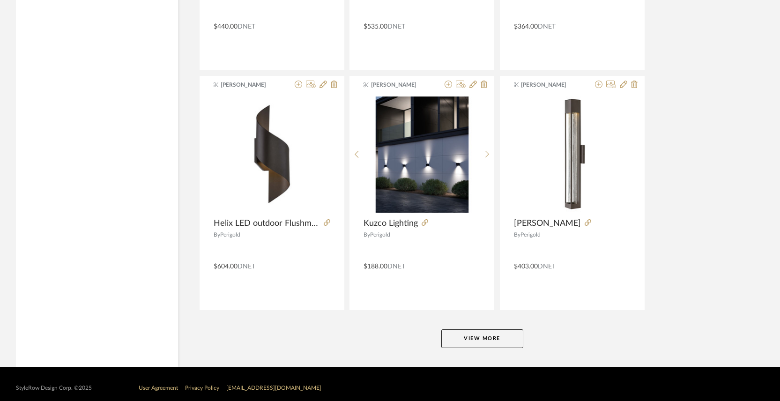
scroll to position [11855, 0]
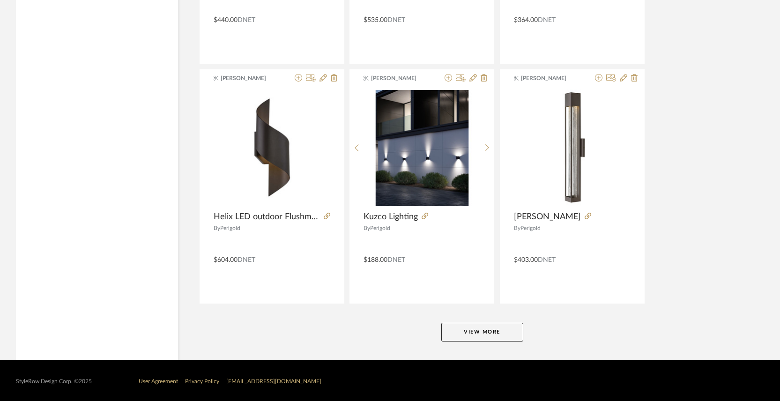
click at [463, 327] on button "View More" at bounding box center [482, 332] width 82 height 19
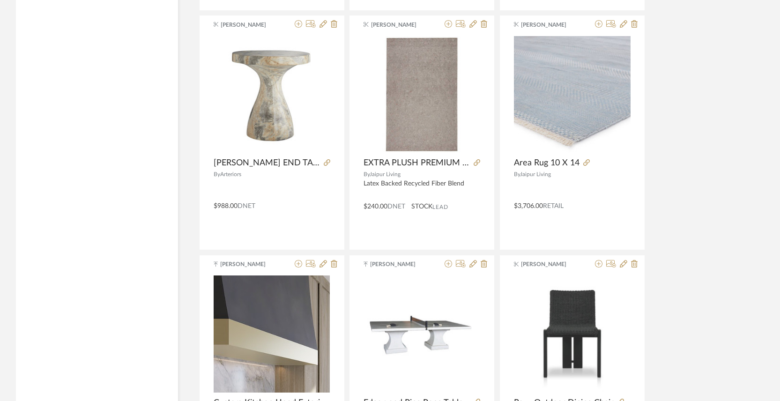
scroll to position [14254, 0]
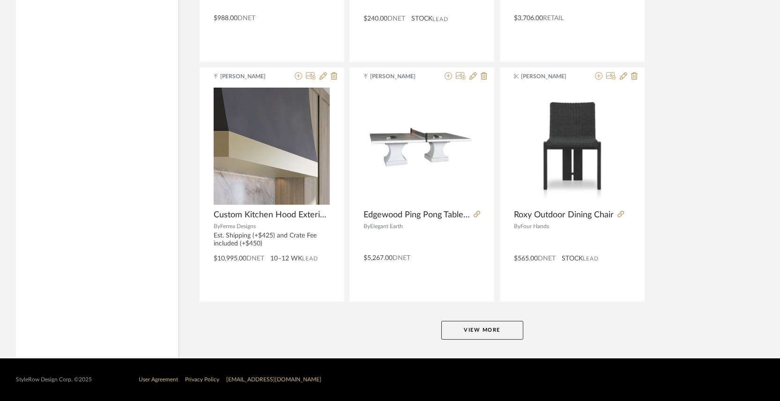
click at [460, 324] on button "View More" at bounding box center [482, 330] width 82 height 19
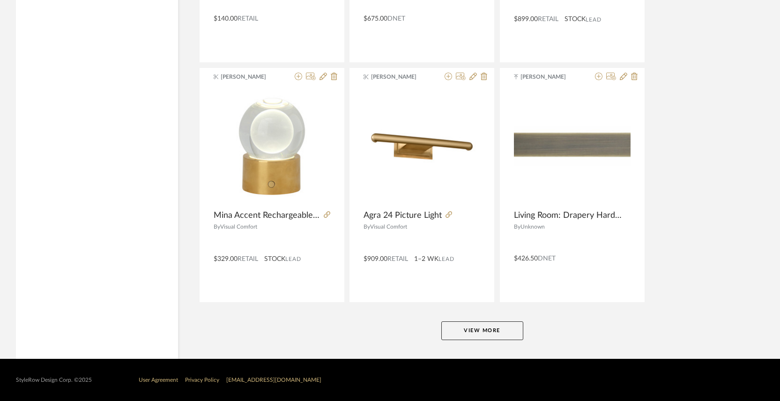
scroll to position [16651, 0]
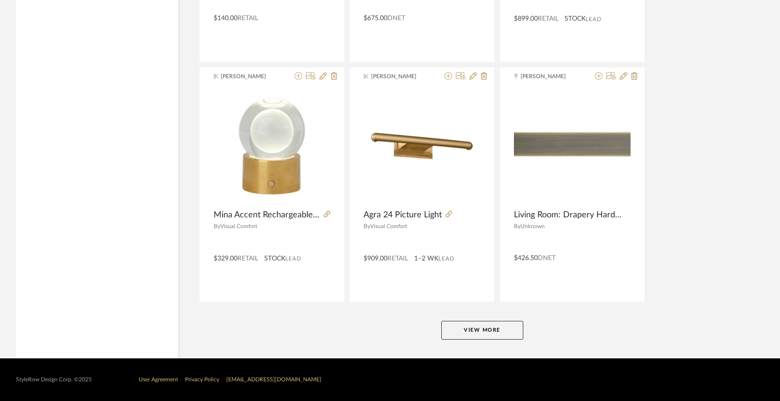
click at [511, 333] on button "View More" at bounding box center [482, 330] width 82 height 19
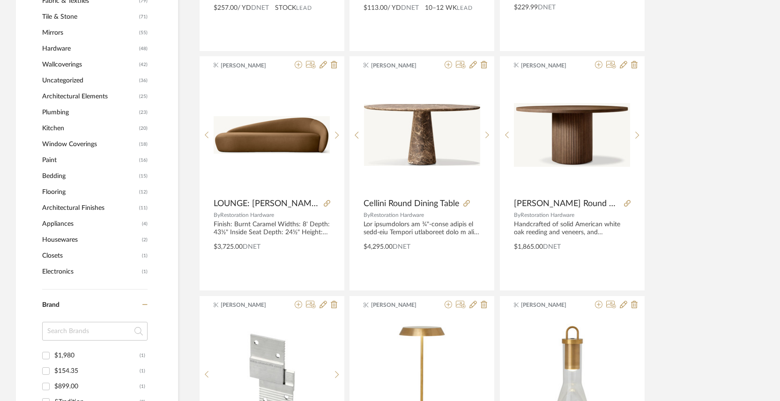
scroll to position [0, 0]
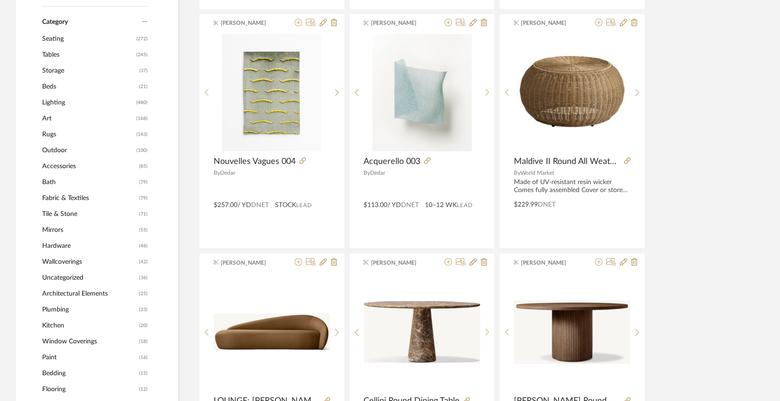
click at [59, 234] on span "Mirrors" at bounding box center [89, 230] width 95 height 16
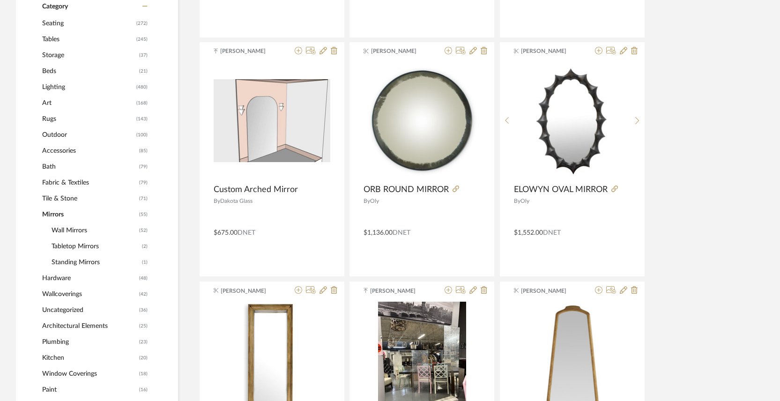
scroll to position [403, 0]
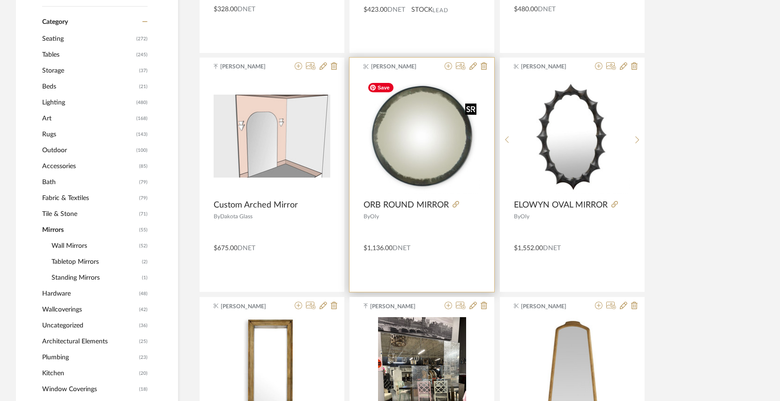
click at [434, 147] on img "0" at bounding box center [422, 136] width 117 height 117
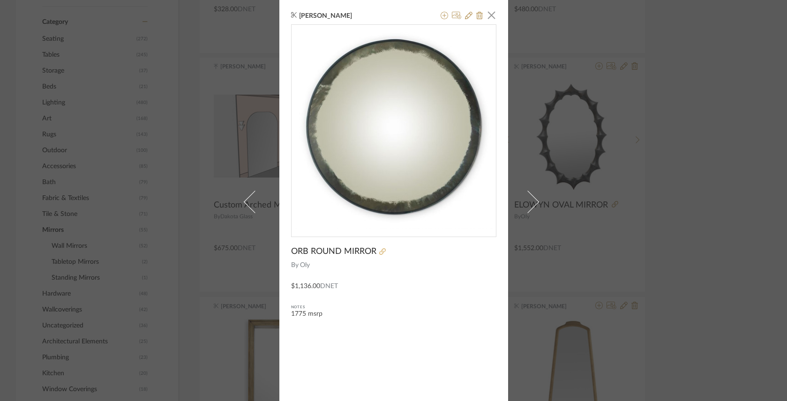
click at [379, 252] on icon at bounding box center [382, 251] width 7 height 7
click at [687, 158] on div "[PERSON_NAME] × ORB ROUND MIRROR By Oly $1,136.00 DNET Notes 1775 msrp" at bounding box center [393, 200] width 787 height 401
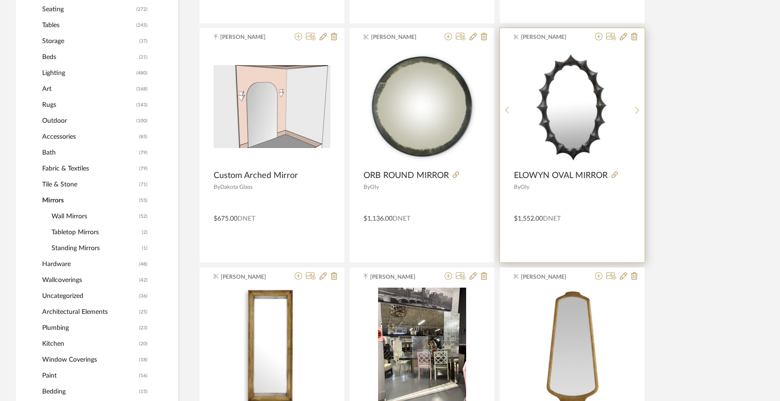
scroll to position [429, 0]
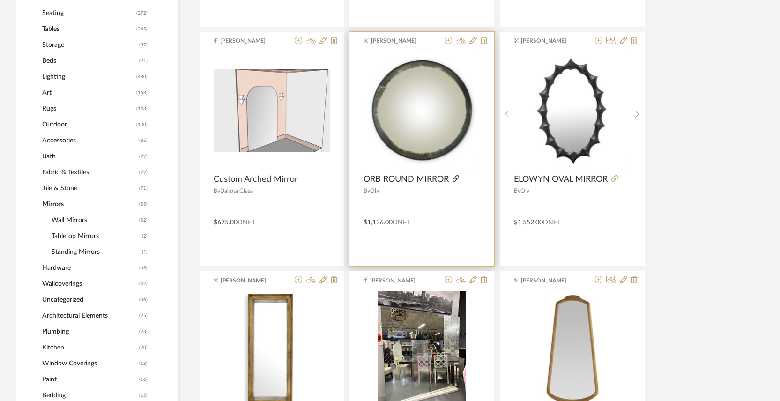
click at [456, 179] on icon at bounding box center [456, 178] width 7 height 7
